Goal: Information Seeking & Learning: Learn about a topic

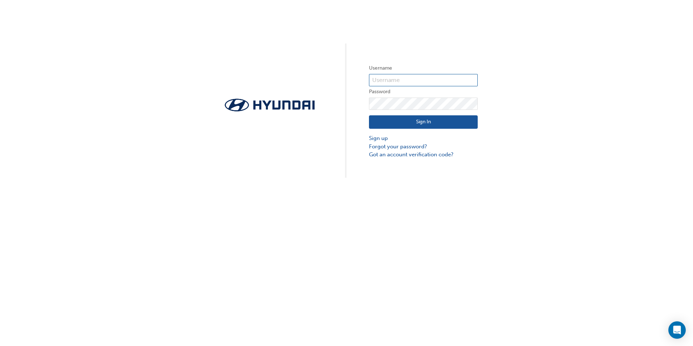
type input "36453"
click at [434, 122] on button "Sign In" at bounding box center [423, 122] width 109 height 14
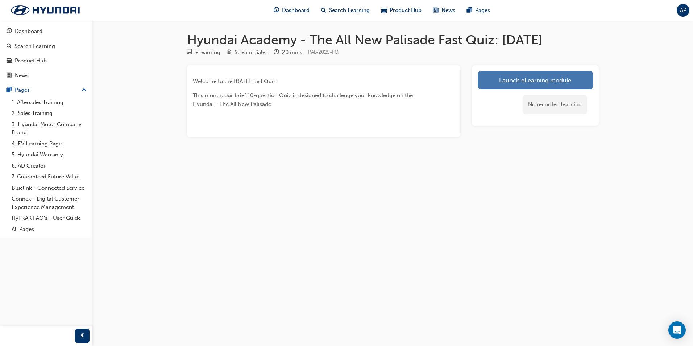
click at [496, 81] on link "Launch eLearning module" at bounding box center [534, 80] width 115 height 18
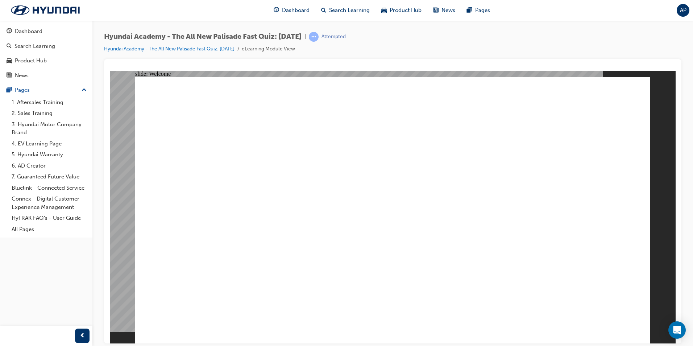
drag, startPoint x: 350, startPoint y: 324, endPoint x: 353, endPoint y: 315, distance: 9.8
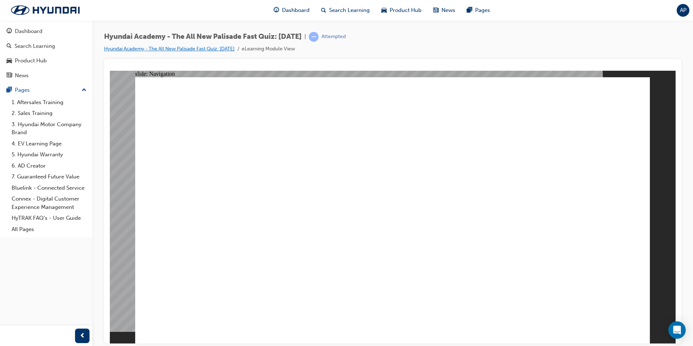
click at [204, 48] on link "Hyundai Academy - The All New Palisade Fast Quiz: [DATE]" at bounding box center [169, 49] width 130 height 6
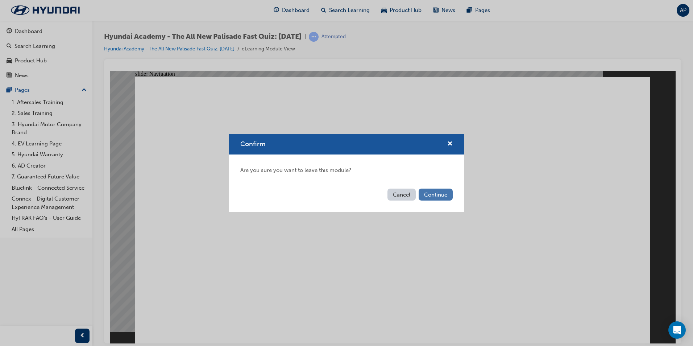
click at [436, 189] on button "Continue" at bounding box center [435, 194] width 34 height 12
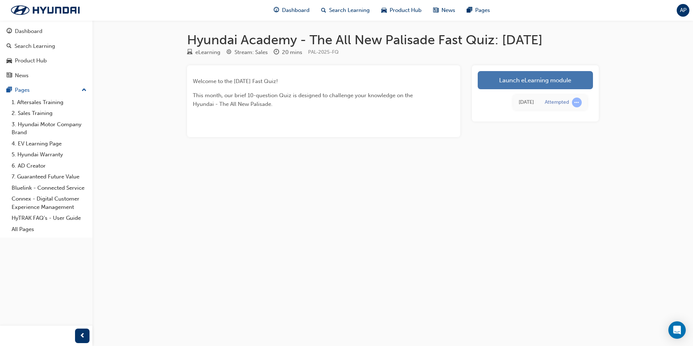
click at [526, 79] on link "Launch eLearning module" at bounding box center [534, 80] width 115 height 18
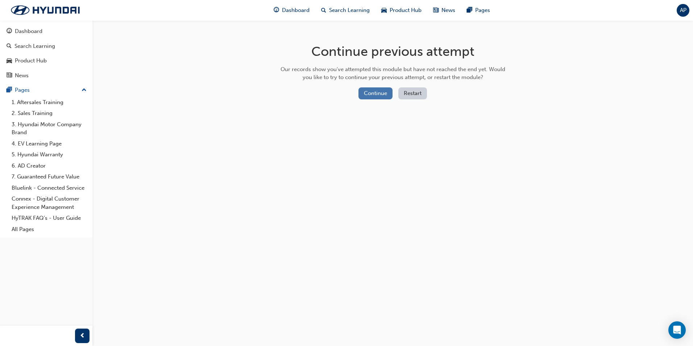
click at [380, 89] on button "Continue" at bounding box center [375, 93] width 34 height 12
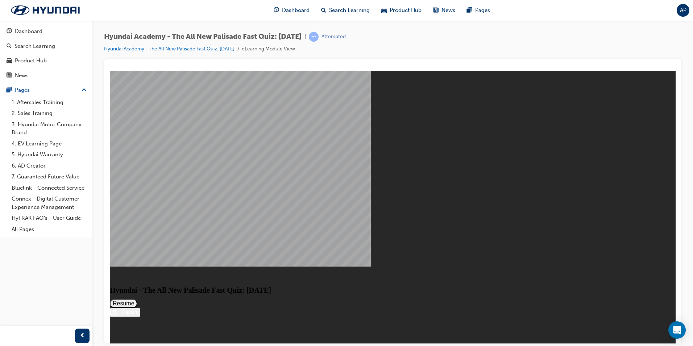
click at [137, 299] on button "Resume" at bounding box center [124, 303] width 28 height 9
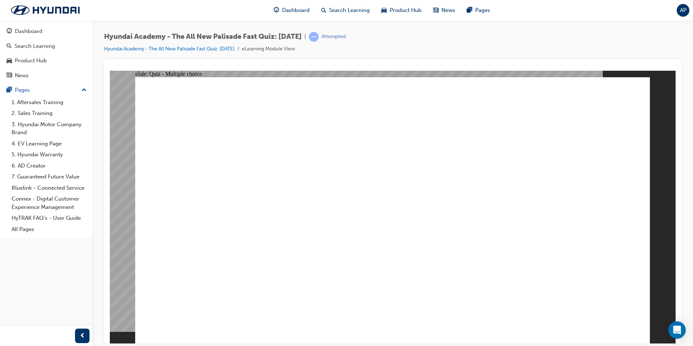
radio input "true"
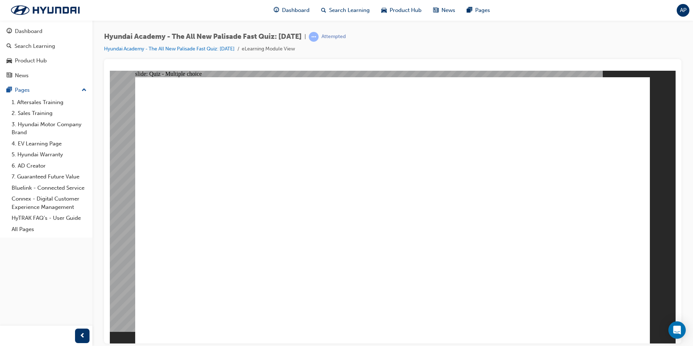
drag, startPoint x: 464, startPoint y: 236, endPoint x: 472, endPoint y: 235, distance: 7.3
radio input "true"
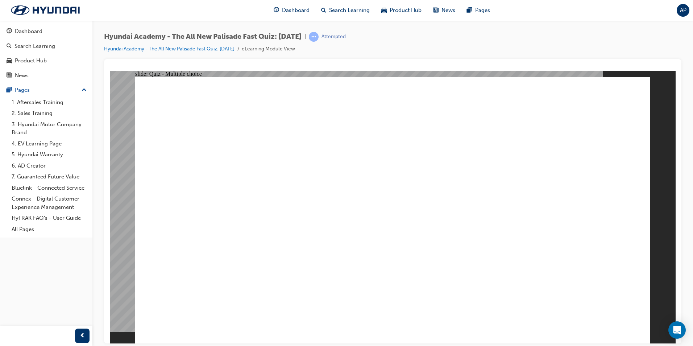
drag, startPoint x: 574, startPoint y: 317, endPoint x: 592, endPoint y: 319, distance: 18.2
radio input "true"
